Goal: Transaction & Acquisition: Purchase product/service

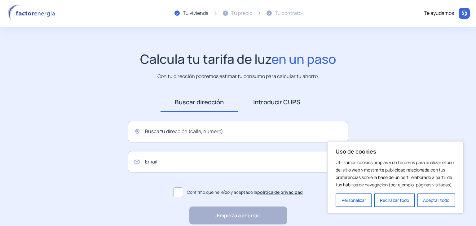
click at [265, 102] on link "Introducir CUPS" at bounding box center [277, 102] width 78 height 19
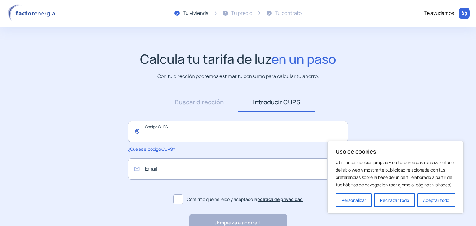
click at [170, 134] on input "text" at bounding box center [238, 131] width 220 height 21
click at [218, 88] on app-search-direction-cups "Calcula tu tarifa de luz en un paso Con tu dirección podremos estimar tu consum…" at bounding box center [238, 141] width 476 height 181
click at [169, 132] on input "text" at bounding box center [238, 131] width 220 height 21
paste input "**********"
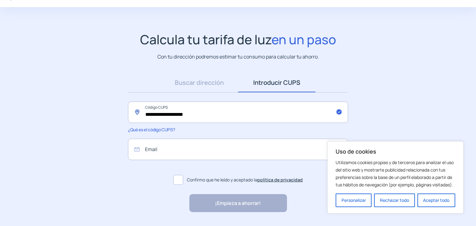
scroll to position [37, 0]
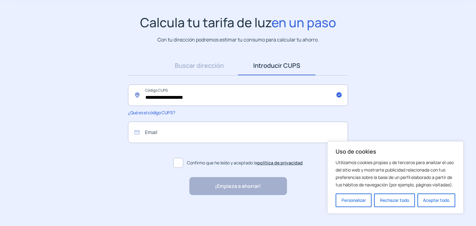
type input "**********"
click at [177, 162] on span at bounding box center [178, 163] width 10 height 10
drag, startPoint x: 205, startPoint y: 190, endPoint x: 184, endPoint y: 160, distance: 36.8
click at [205, 189] on div "¡Empieza a ahorrar! "Excelente servicio y atención al cliente" "Respeto por el …" at bounding box center [238, 186] width 98 height 18
click at [154, 128] on input "email" at bounding box center [238, 132] width 220 height 21
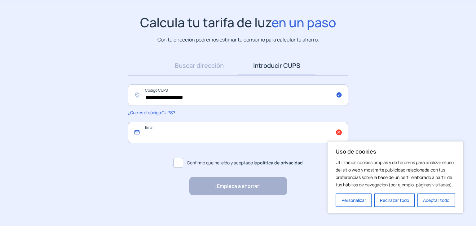
type input "**********"
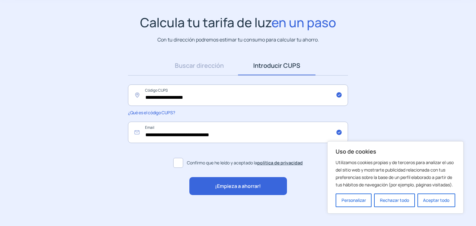
click at [246, 189] on span "¡Empieza a ahorrar!" at bounding box center [238, 187] width 46 height 8
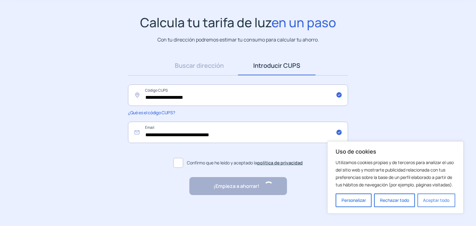
click at [438, 203] on button "Aceptar todo" at bounding box center [437, 201] width 38 height 14
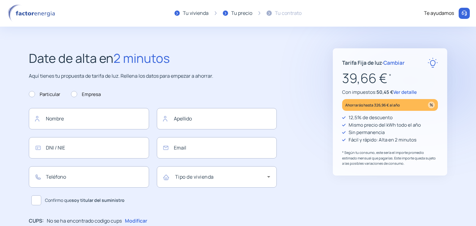
type input "**********"
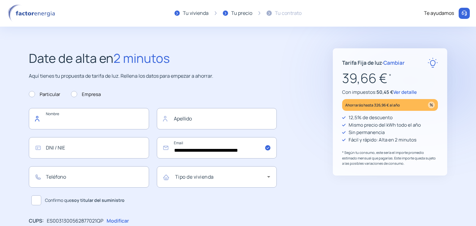
click at [111, 117] on input "text" at bounding box center [89, 118] width 120 height 21
click at [390, 62] on span "Cambiar" at bounding box center [394, 62] width 21 height 7
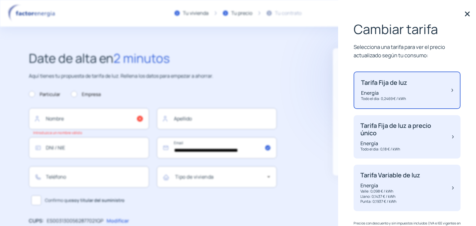
click at [399, 84] on p "Tarifa Fija de luz" at bounding box center [384, 82] width 46 height 7
drag, startPoint x: 447, startPoint y: 91, endPoint x: 459, endPoint y: 89, distance: 11.8
click at [450, 91] on div "Tarifa Fija de luz Energía Todo el dia: 0,2469 € / kWh" at bounding box center [407, 91] width 107 height 38
click at [452, 91] on img at bounding box center [453, 90] width 2 height 23
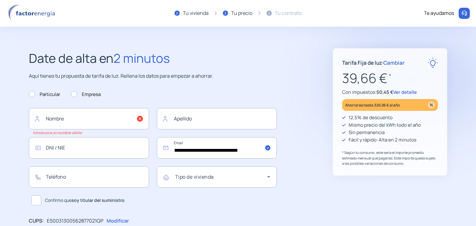
click at [446, 89] on div "Tarifa Fija de luz · Cambiar 39,66 € * Con impuestos: 50,45 € Ver detalle Ahorr…" at bounding box center [390, 111] width 114 height 127
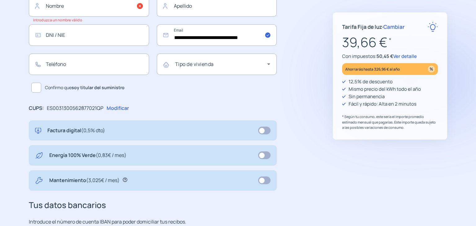
scroll to position [62, 0]
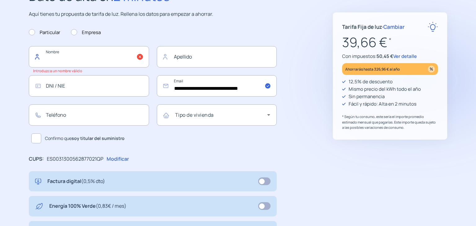
click at [92, 60] on input "text" at bounding box center [89, 56] width 120 height 21
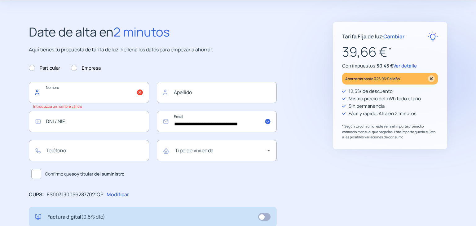
scroll to position [0, 0]
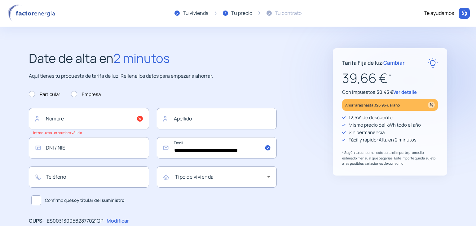
click at [256, 87] on form "**********" at bounding box center [153, 147] width 248 height 122
